Goal: Transaction & Acquisition: Purchase product/service

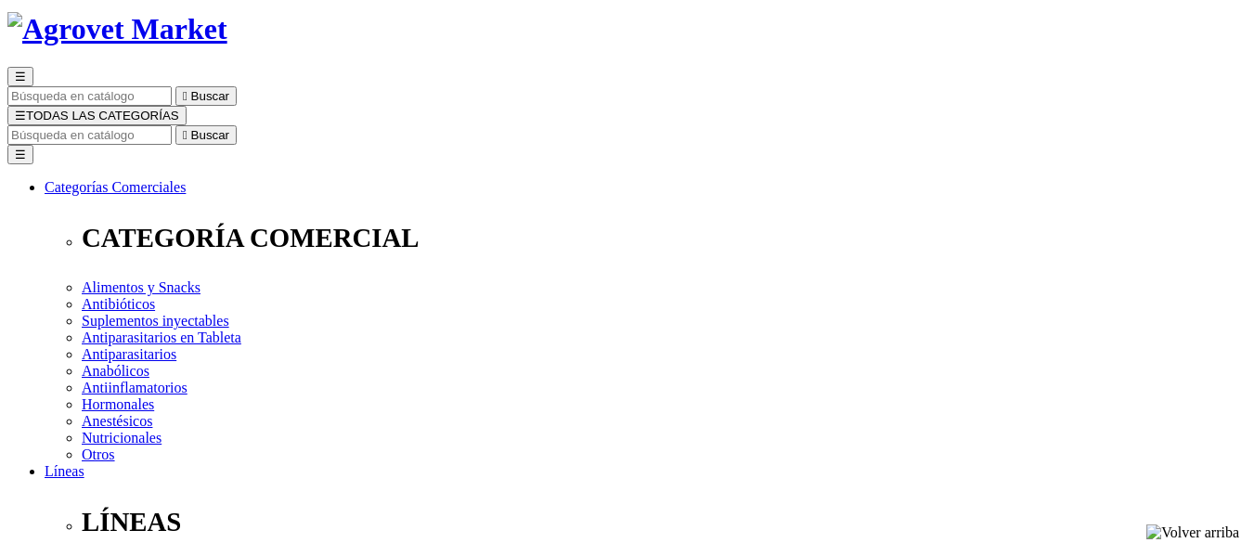
scroll to position [111, 0]
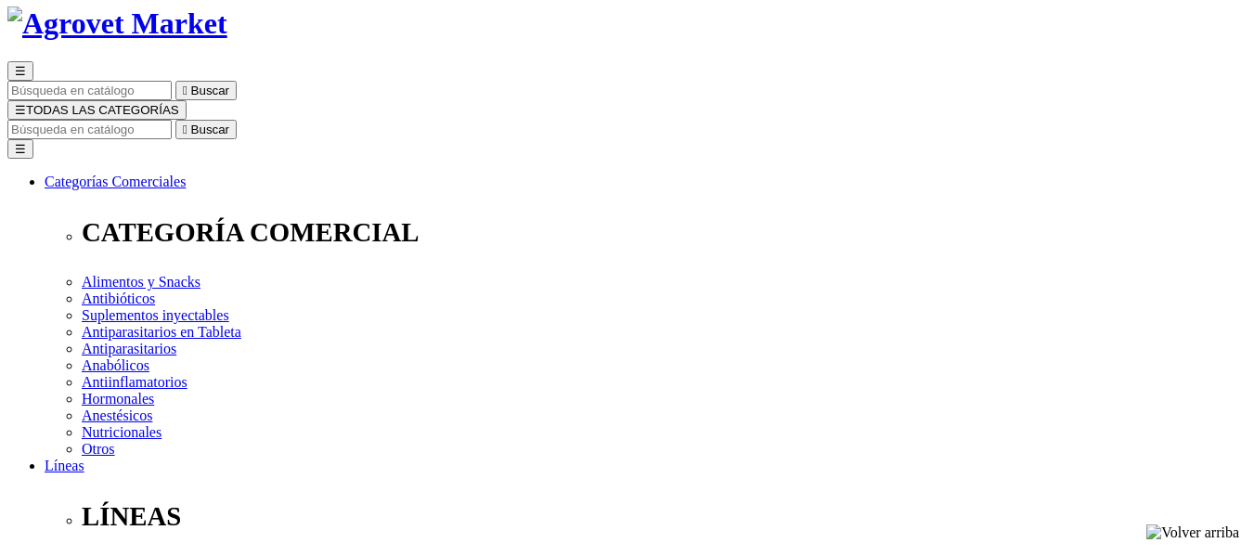
select select "3"
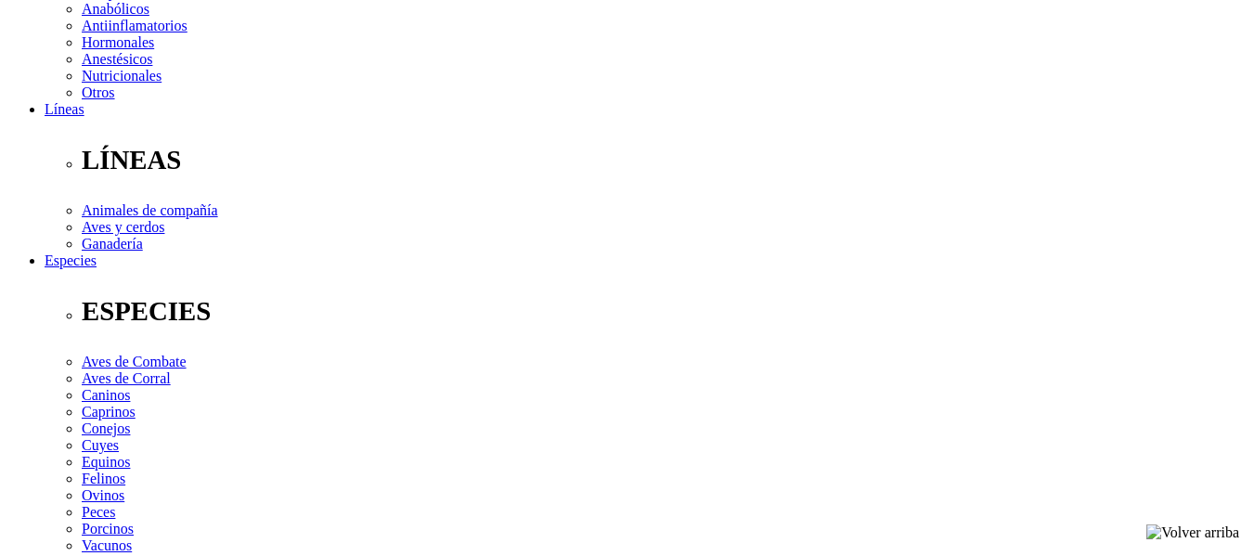
scroll to position [469, 0]
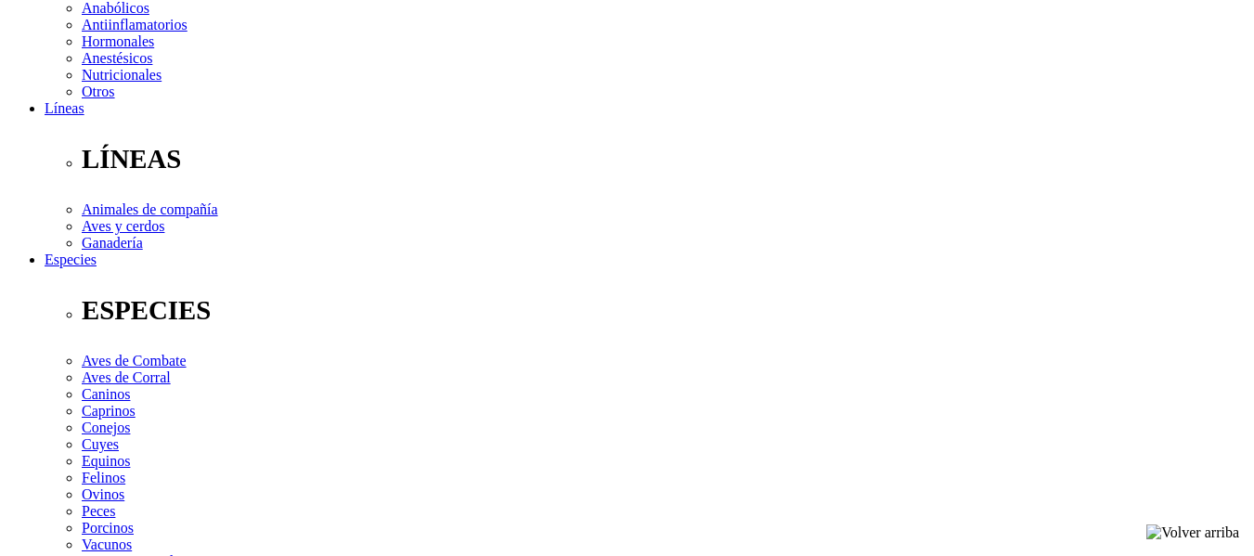
select select "3"
